Goal: Information Seeking & Learning: Learn about a topic

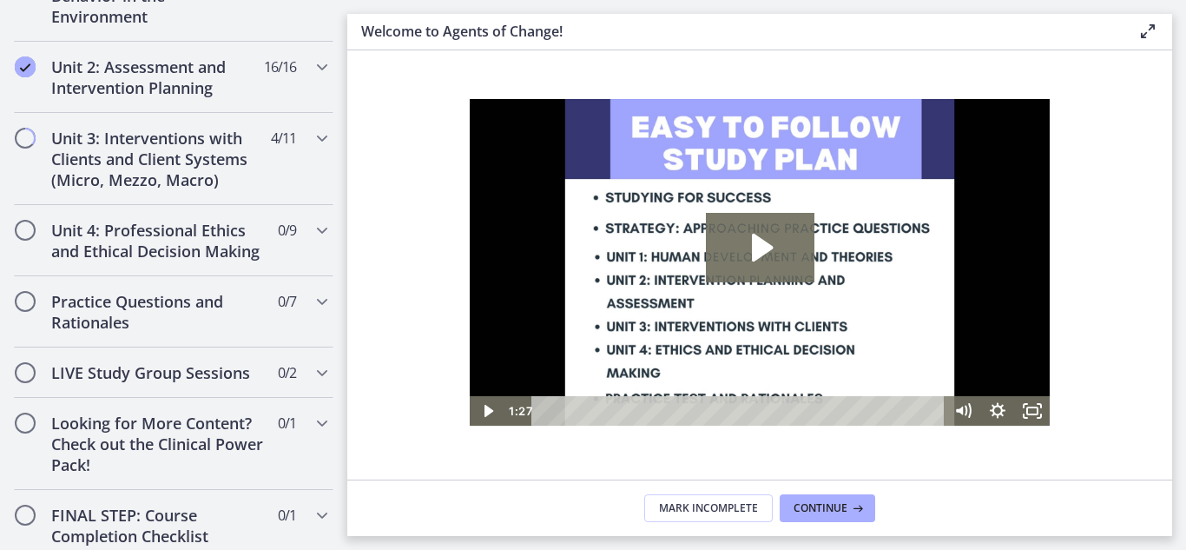
scroll to position [1254, 0]
click at [208, 144] on h2 "Unit 3: Interventions with Clients and Client Systems (Micro, Mezzo, Macro)" at bounding box center [157, 158] width 212 height 63
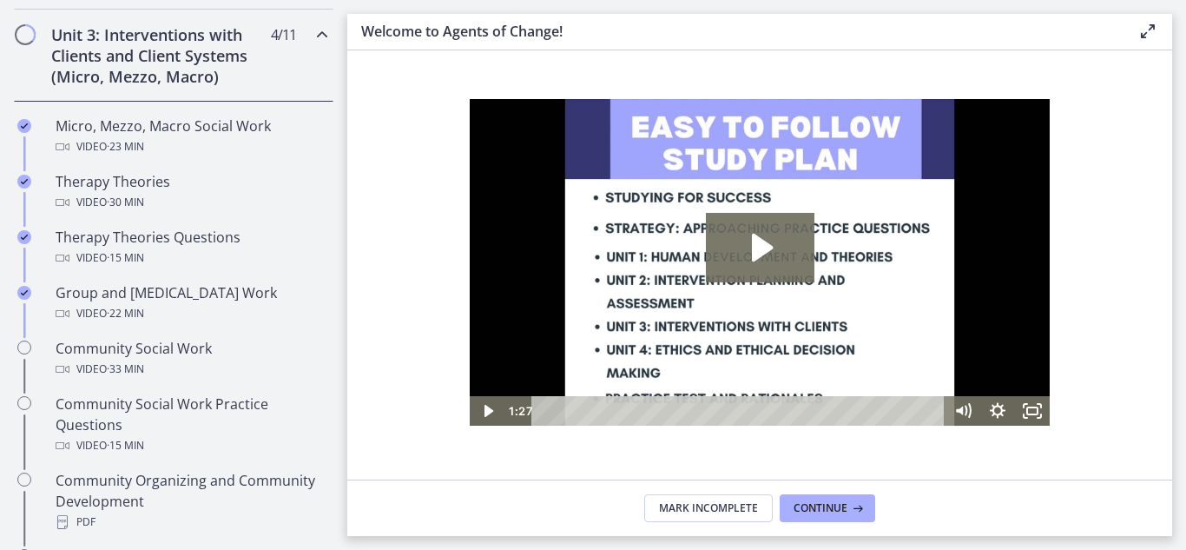
scroll to position [677, 0]
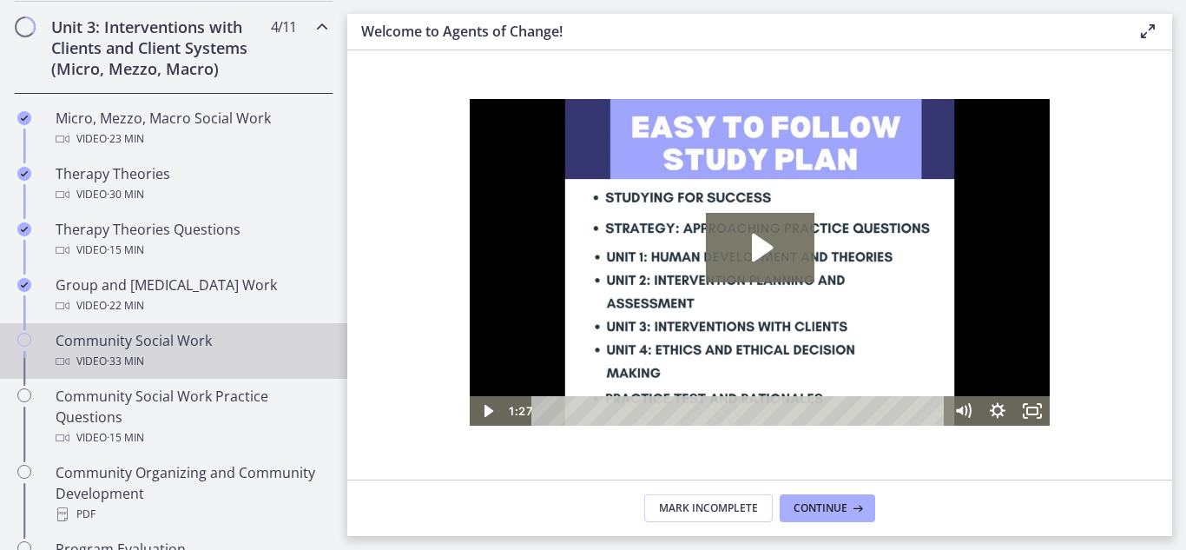
click at [164, 345] on div "Community Social Work Video · 33 min" at bounding box center [191, 351] width 271 height 42
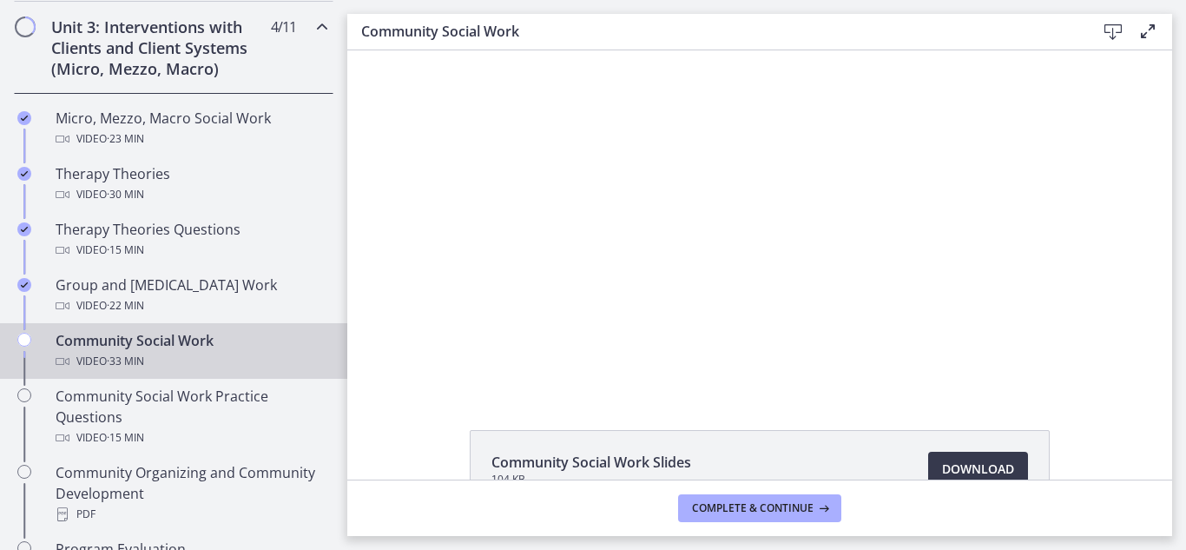
click at [736, 226] on div at bounding box center [760, 220] width 604 height 340
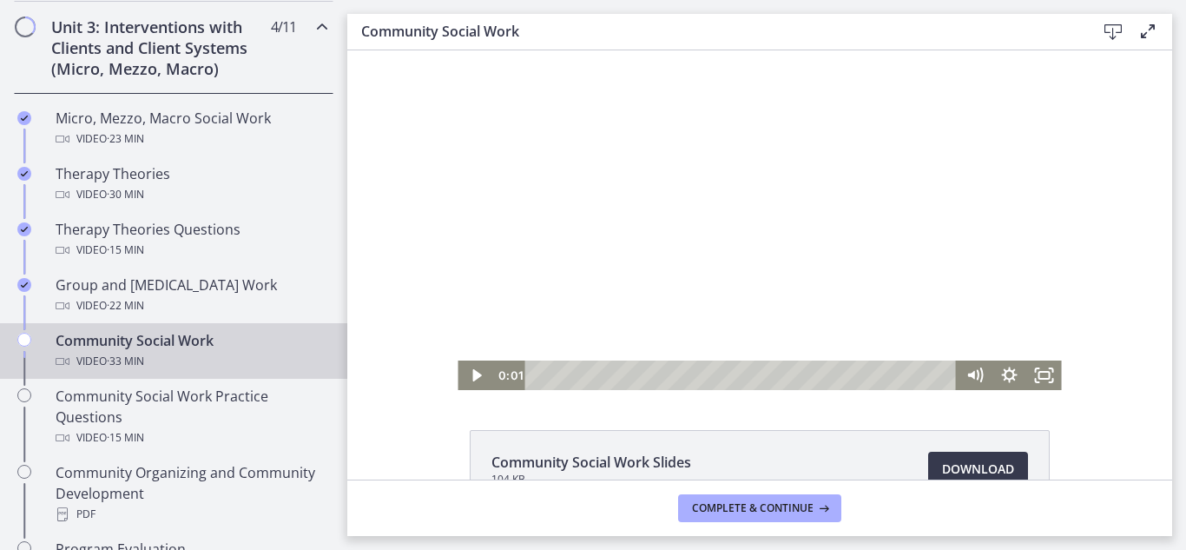
click at [472, 371] on icon "Play Video" at bounding box center [476, 375] width 9 height 12
click at [597, 370] on div "Playbar" at bounding box center [743, 375] width 411 height 30
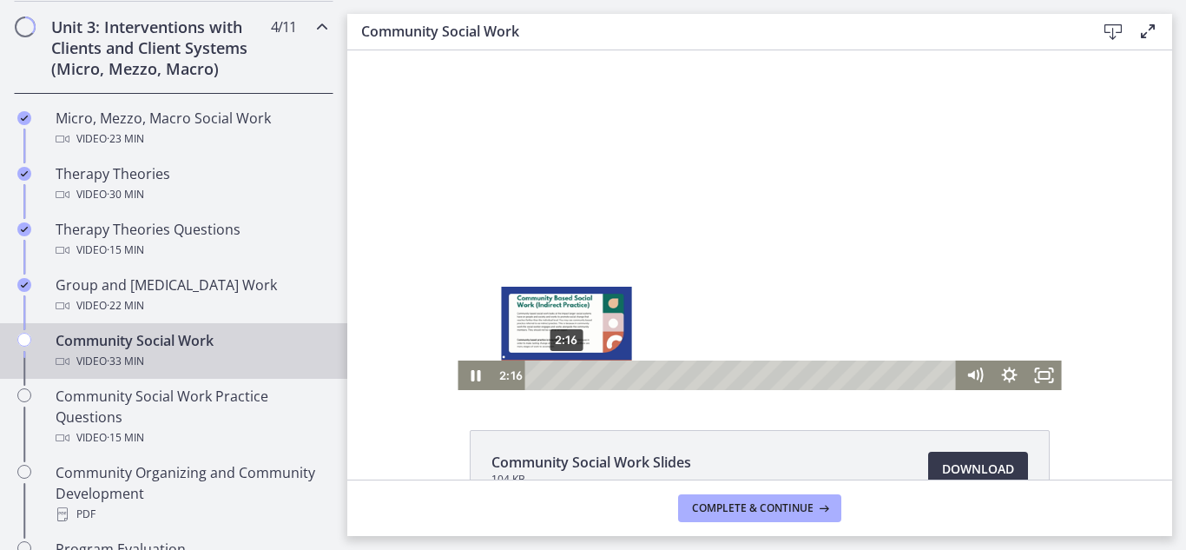
click at [560, 371] on div "2:16" at bounding box center [743, 375] width 411 height 30
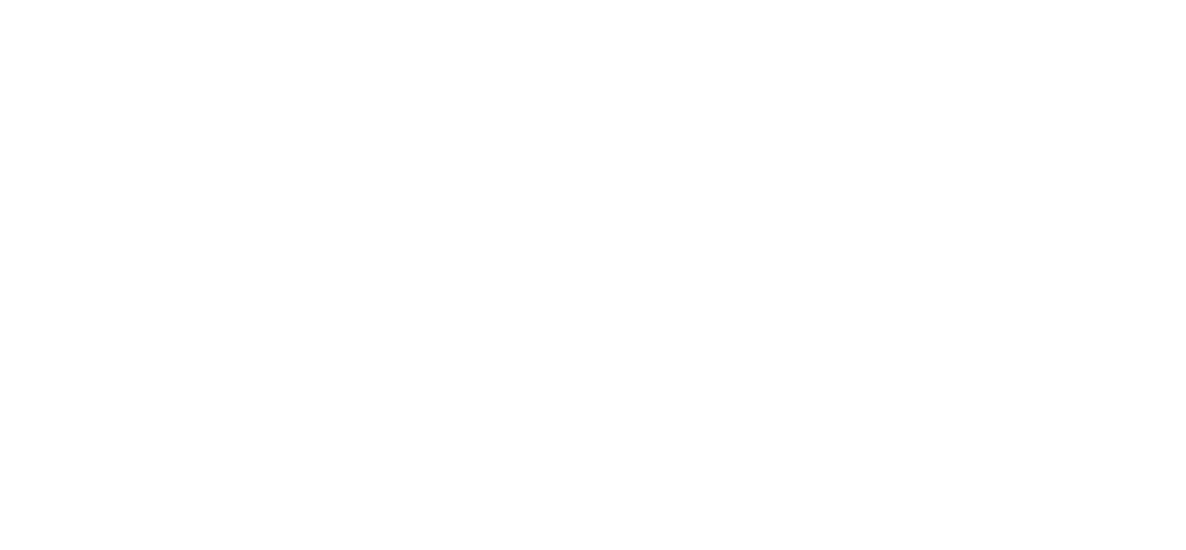
click at [300, 187] on div at bounding box center [358, 169] width 604 height 340
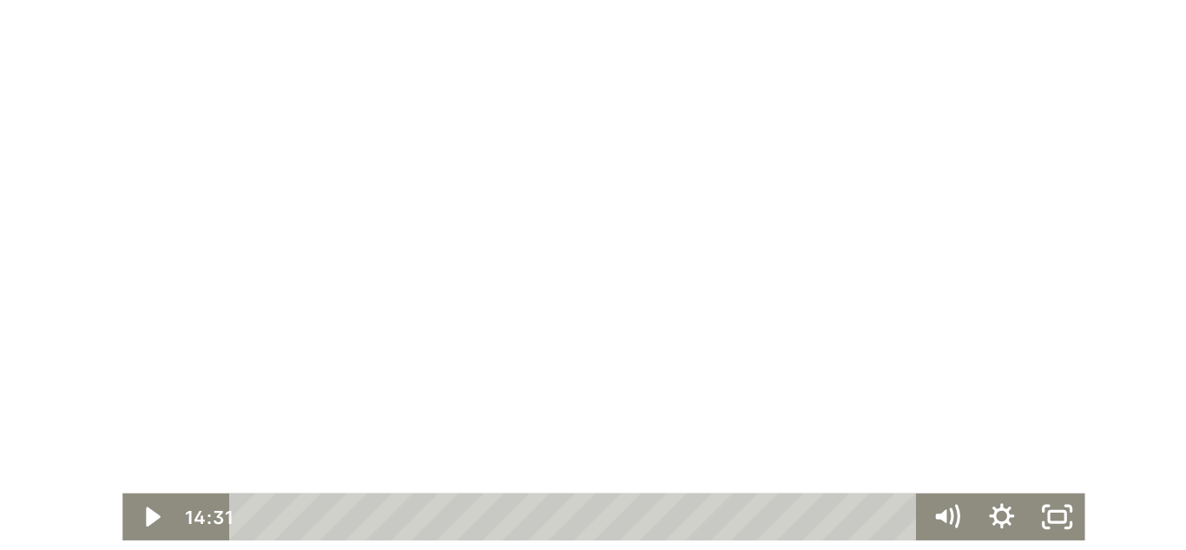
click at [311, 176] on div at bounding box center [358, 169] width 604 height 340
click at [291, 222] on div at bounding box center [358, 169] width 604 height 340
